Goal: Information Seeking & Learning: Learn about a topic

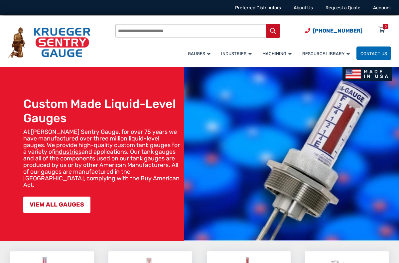
click at [176, 30] on input "Products search" at bounding box center [197, 31] width 165 height 14
type input "*"
type input "***"
click at [275, 34] on icon "Search" at bounding box center [273, 31] width 6 height 6
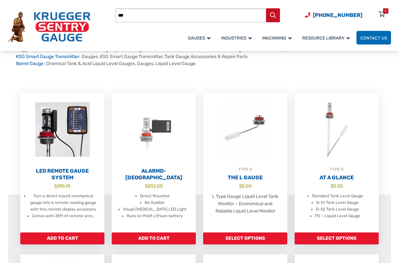
scroll to position [133, 0]
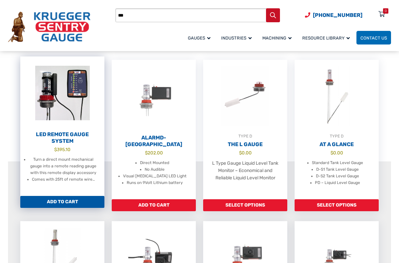
click at [64, 105] on img at bounding box center [62, 93] width 84 height 73
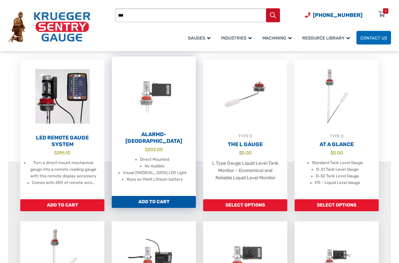
click at [160, 89] on img at bounding box center [154, 93] width 84 height 73
